Goal: Communication & Community: Ask a question

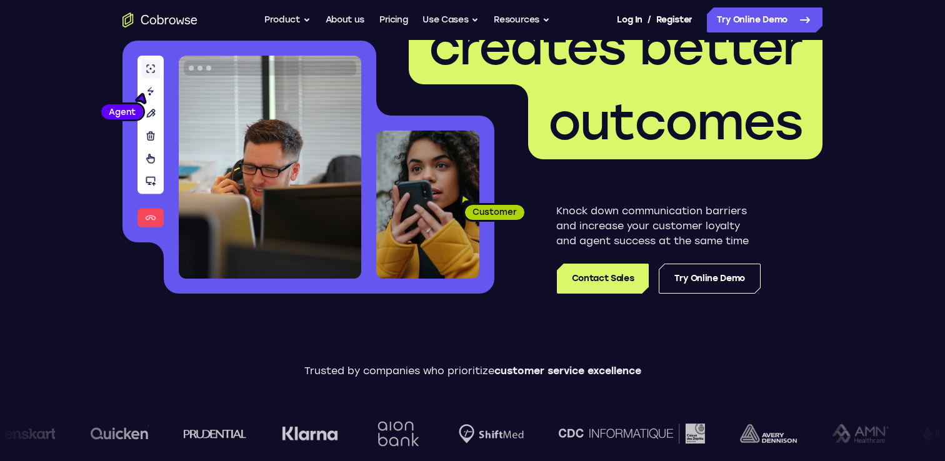
scroll to position [213, 0]
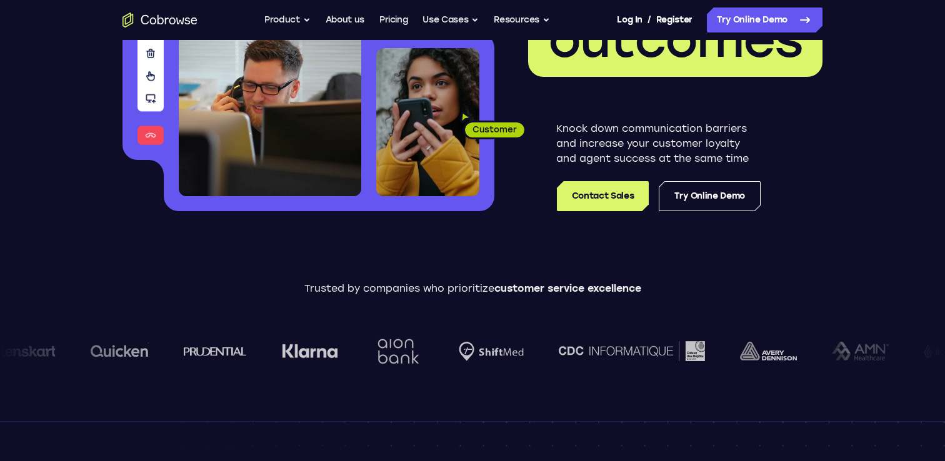
click at [606, 219] on header "Better communication creates better outcomes Customer Agent Agent Knock down co…" at bounding box center [473, 36] width 800 height 419
click at [603, 204] on link "Contact Sales" at bounding box center [603, 196] width 92 height 30
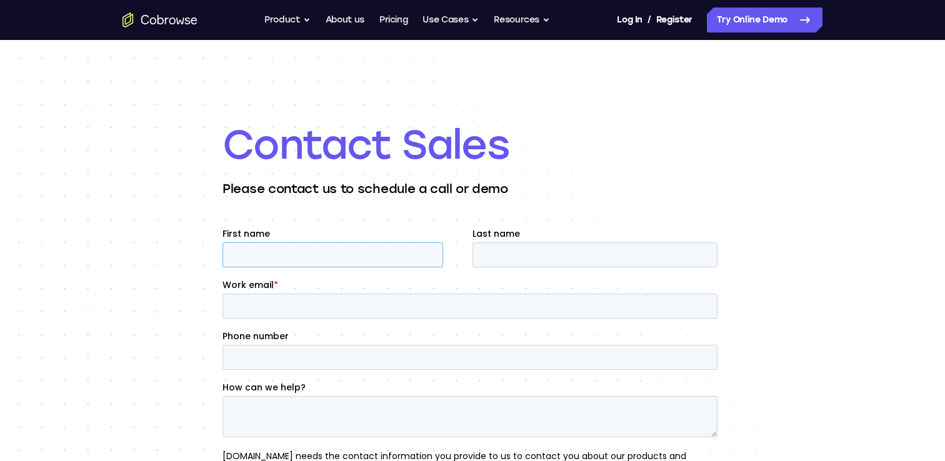
click at [288, 251] on input "First name" at bounding box center [333, 255] width 221 height 25
type input "Robert"
type input "Terrell"
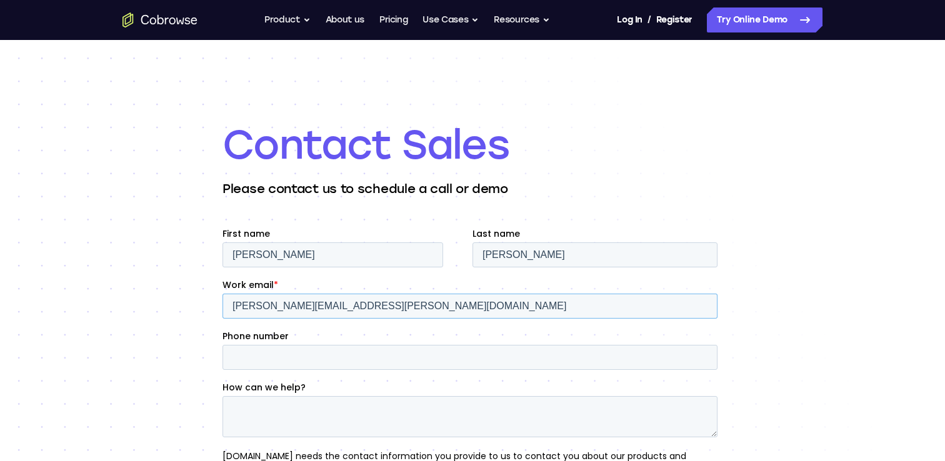
type input "robert.terrell@braincheck.com"
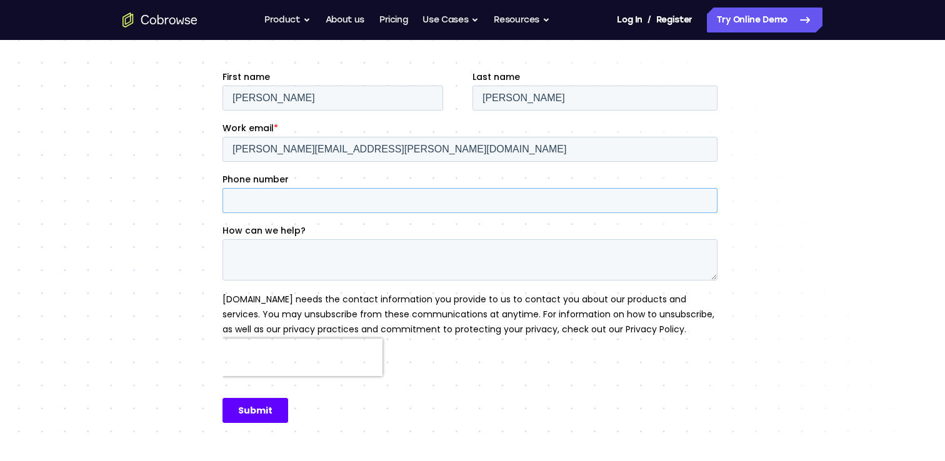
scroll to position [165, 0]
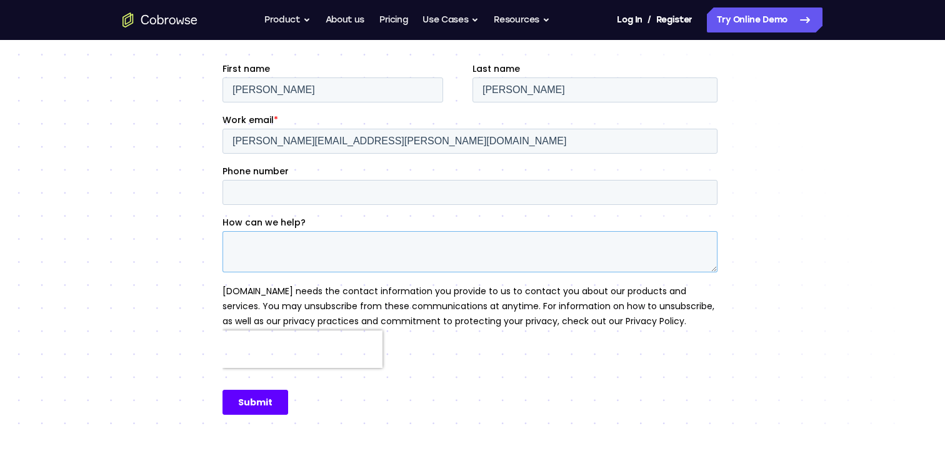
click at [270, 250] on textarea "How can we help?" at bounding box center [470, 251] width 495 height 41
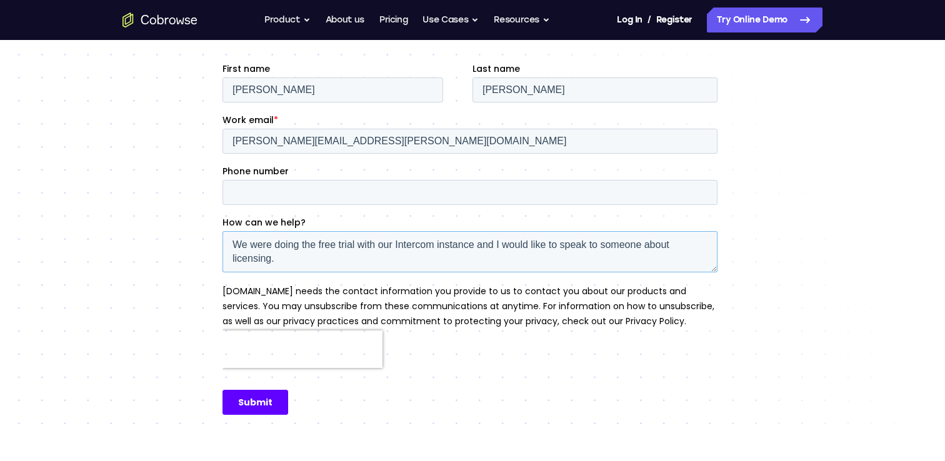
type textarea "We were doing the free trial with our Intercom instance and I would like to spe…"
click at [262, 403] on input "Submit" at bounding box center [256, 402] width 66 height 25
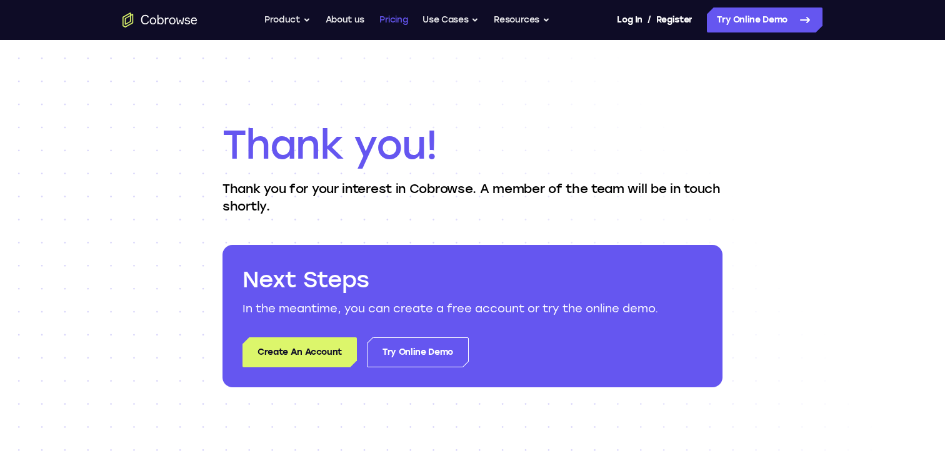
click at [391, 23] on link "Pricing" at bounding box center [393, 20] width 29 height 25
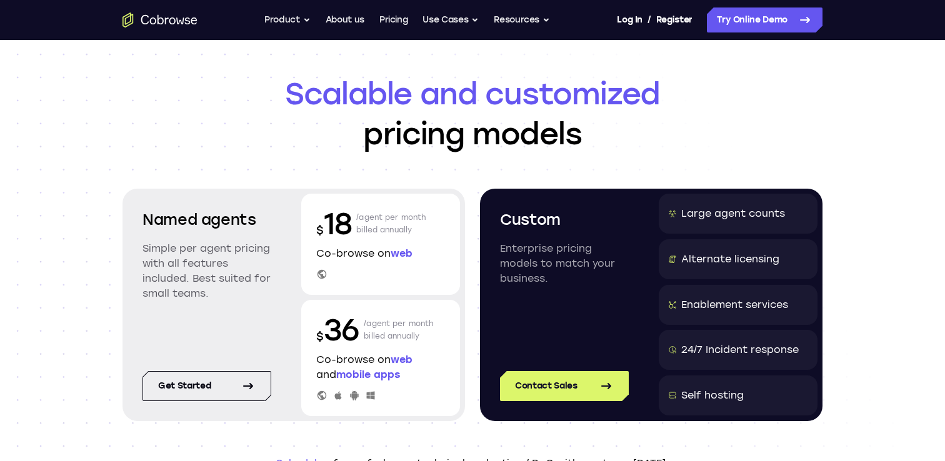
scroll to position [25, 0]
